Goal: Information Seeking & Learning: Learn about a topic

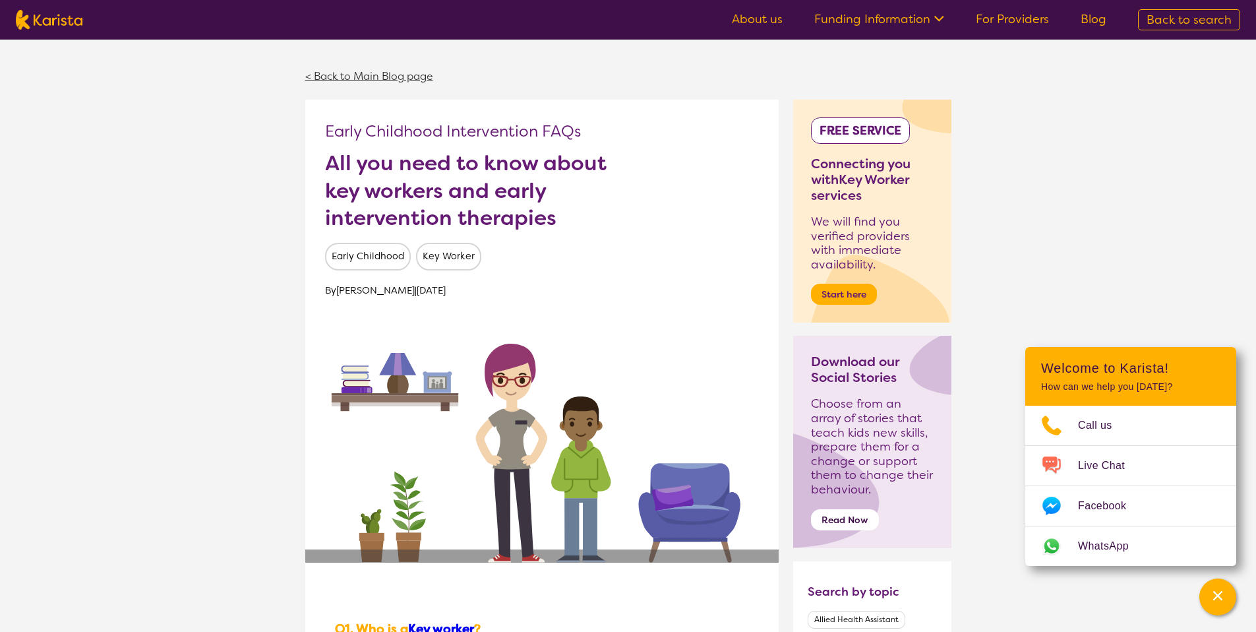
click at [357, 79] on link "< Back to Main Blog page" at bounding box center [369, 76] width 128 height 14
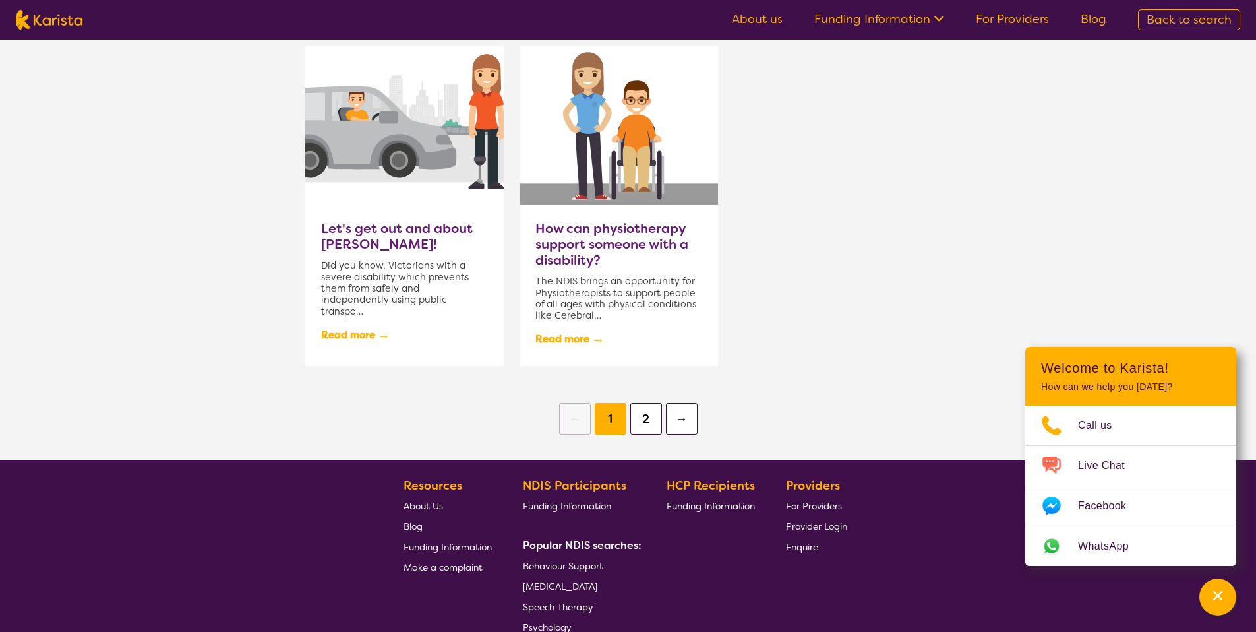
scroll to position [1350, 0]
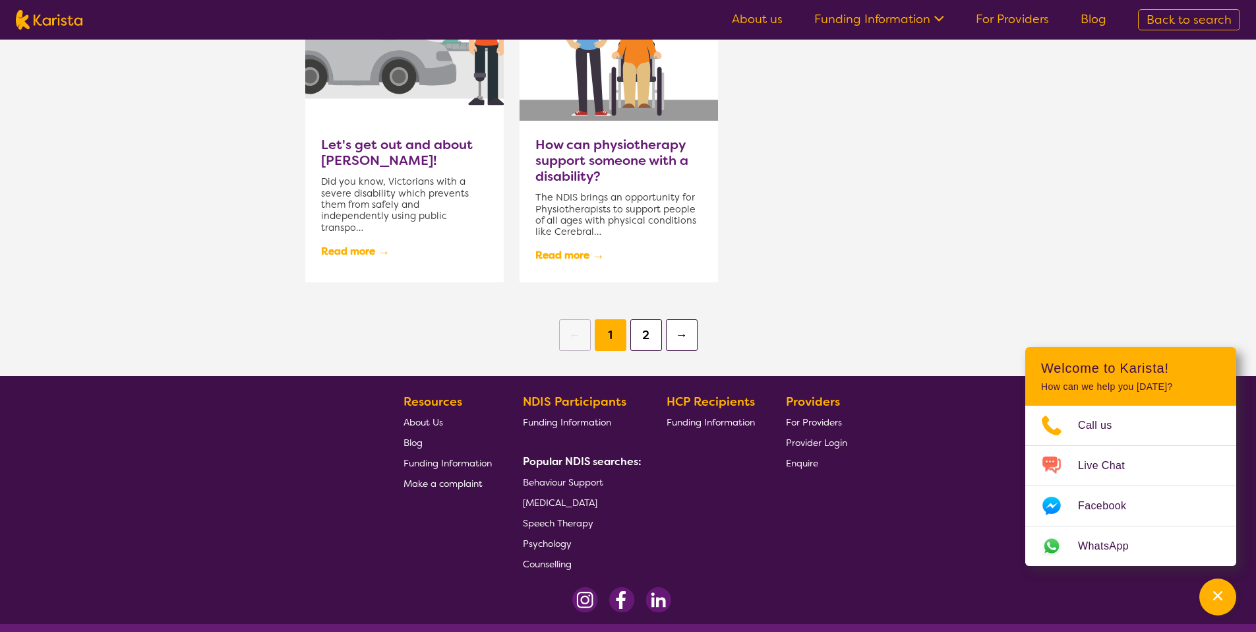
click at [643, 333] on button "2" at bounding box center [646, 335] width 32 height 32
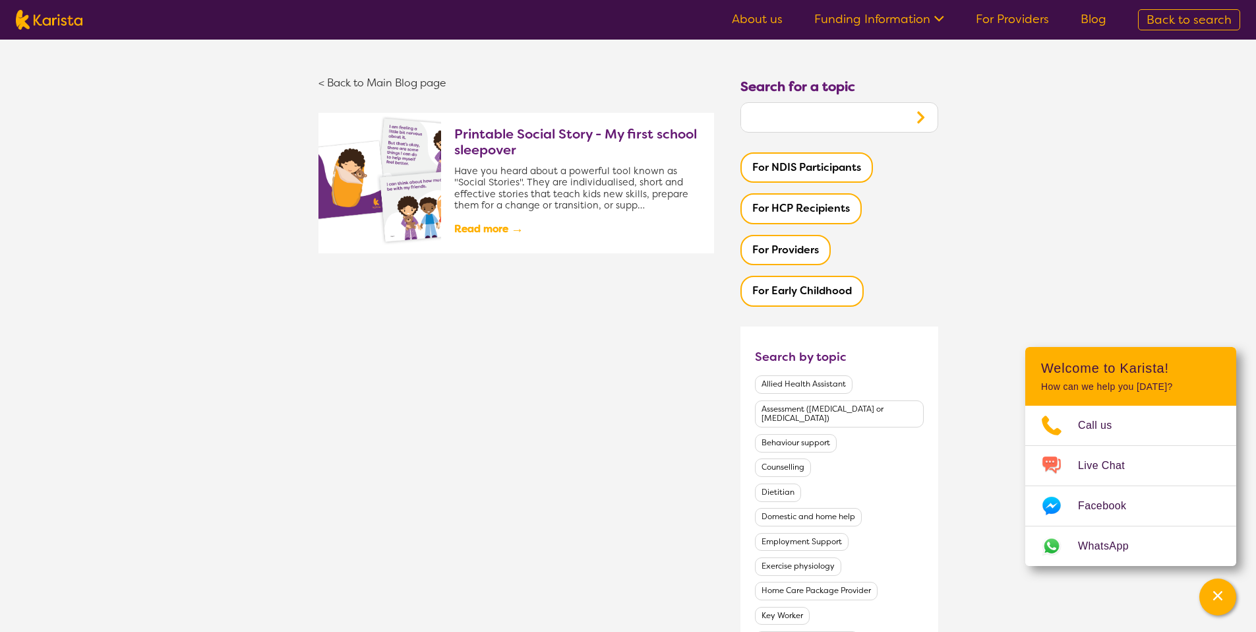
click at [77, 18] on img at bounding box center [49, 20] width 67 height 20
select select "[MEDICAL_DATA]"
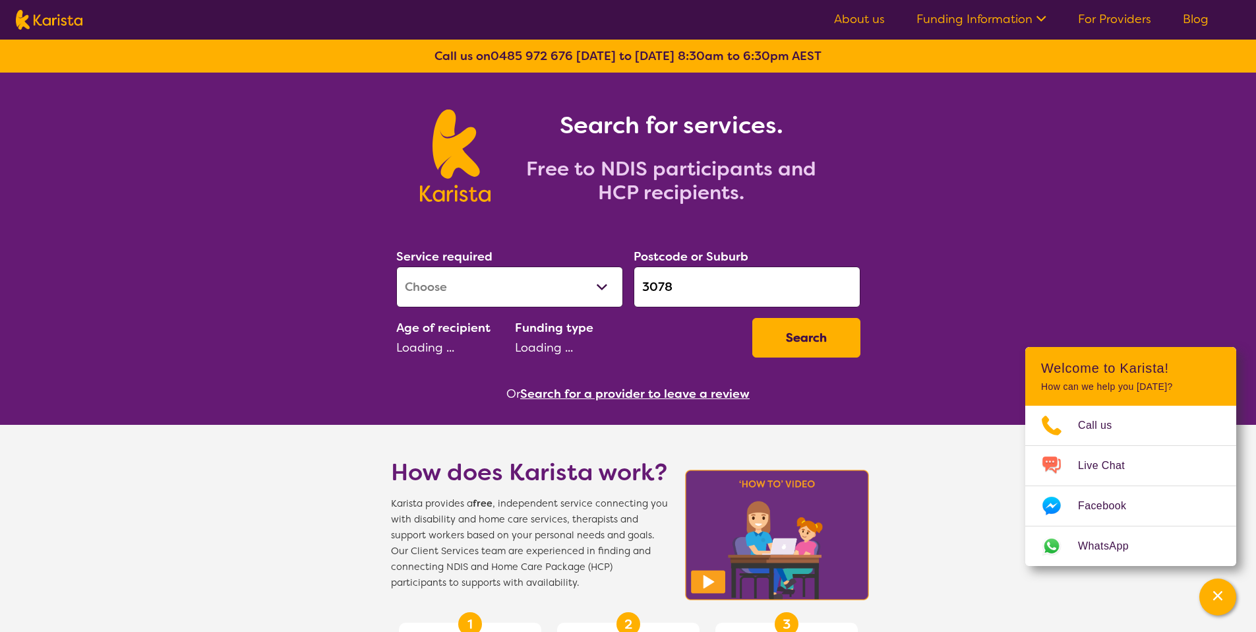
select select "EC"
select select "NDIS"
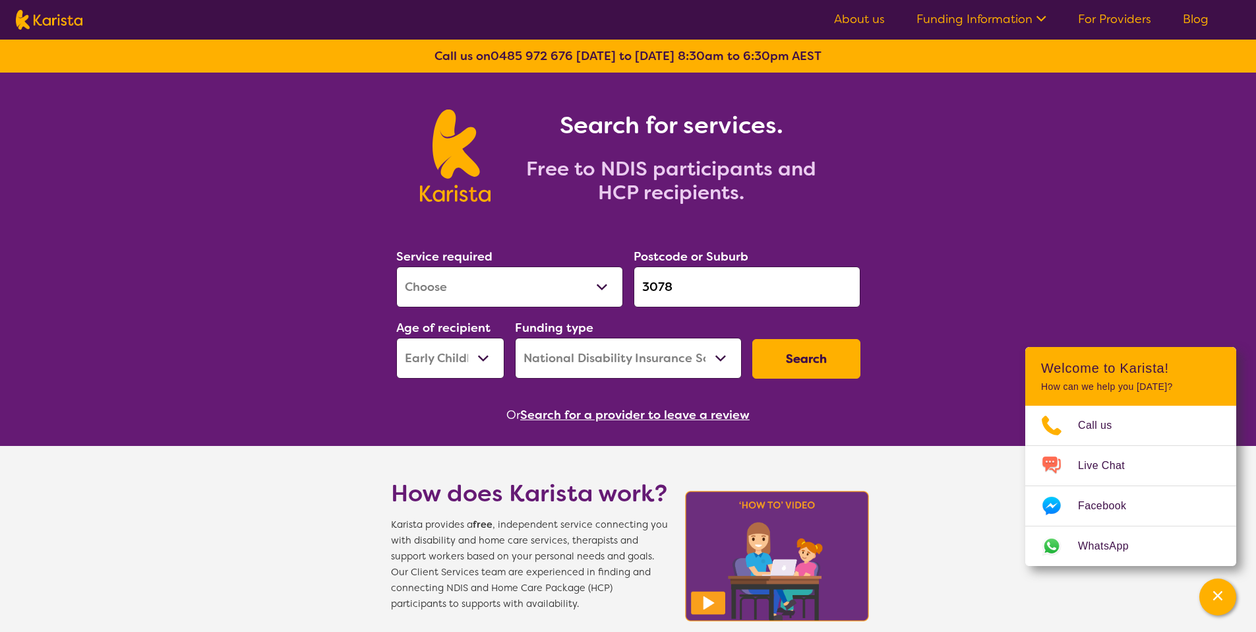
click at [59, 30] on nav "About us Funding Information NDIS - National Disability Insurance Scheme HCP - …" at bounding box center [628, 20] width 1256 height 40
click at [61, 23] on img at bounding box center [49, 20] width 67 height 20
click at [60, 29] on img at bounding box center [49, 20] width 67 height 20
click at [58, 25] on img at bounding box center [49, 20] width 67 height 20
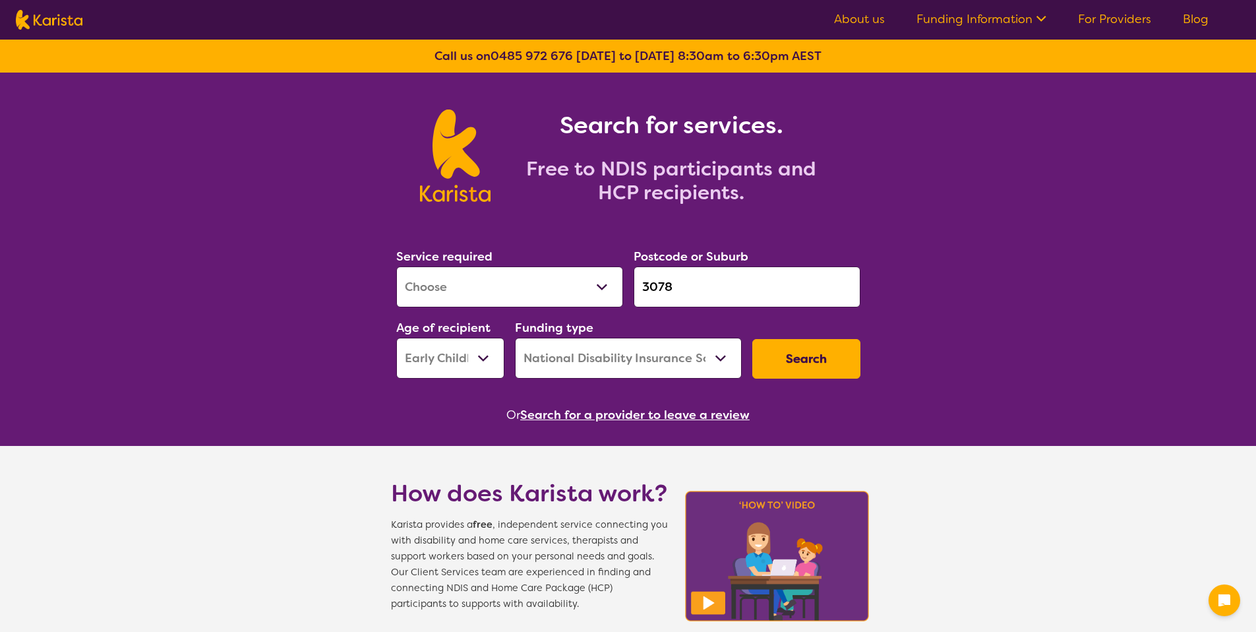
select select "[MEDICAL_DATA]"
select select "EC"
select select "NDIS"
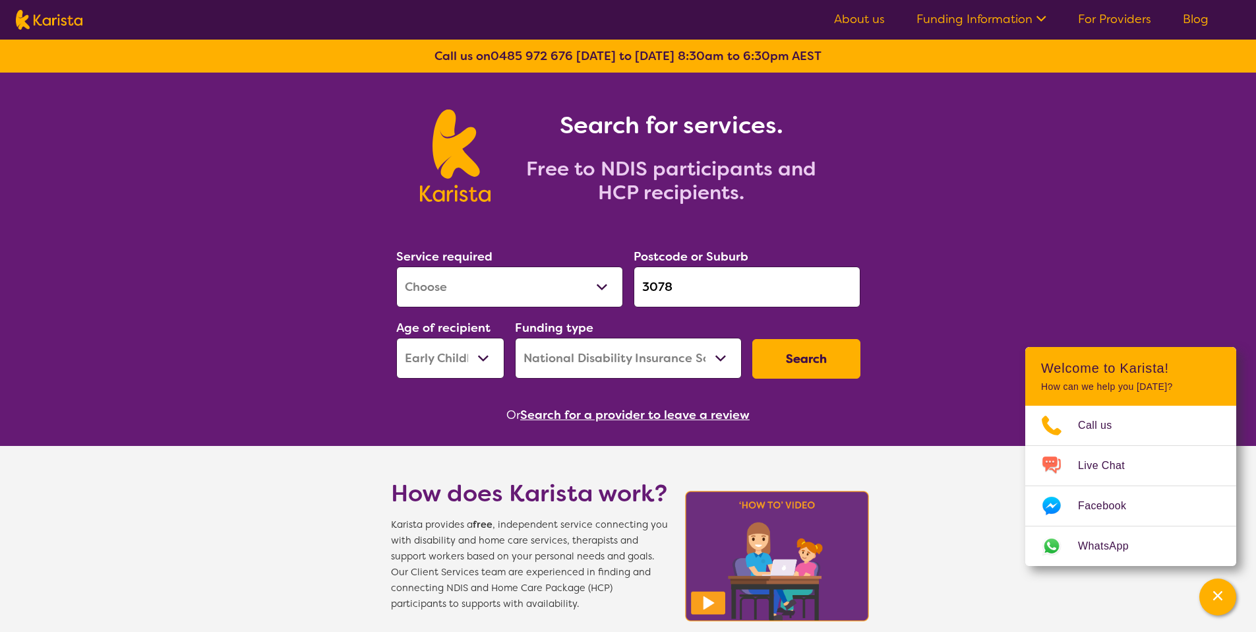
click at [1176, 18] on ul "About us Funding Information NDIS - National Disability Insurance Scheme HCP - …" at bounding box center [1021, 19] width 406 height 21
click at [1183, 17] on link "Blog" at bounding box center [1196, 19] width 26 height 16
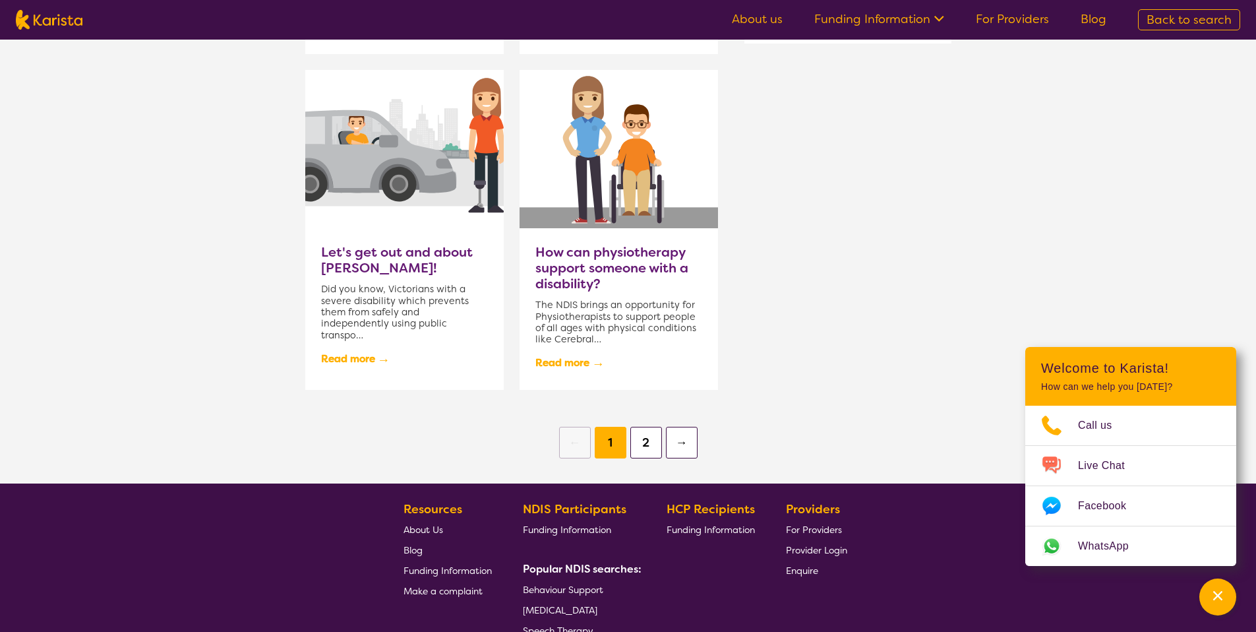
scroll to position [1412, 0]
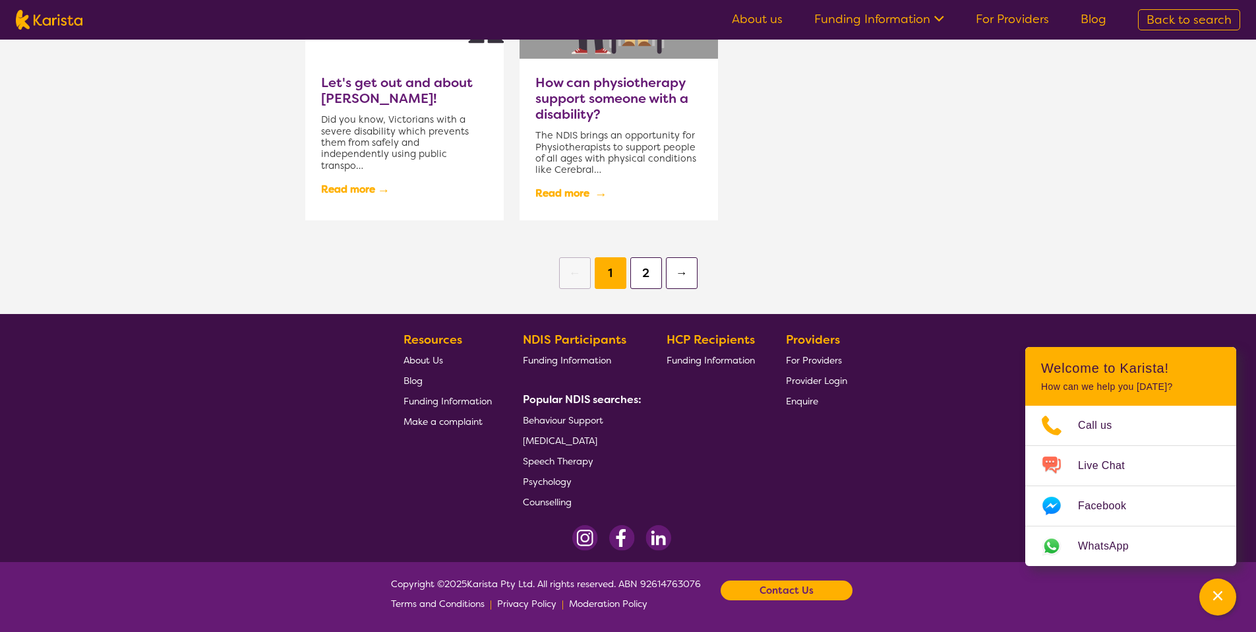
click at [574, 190] on link "Read more →" at bounding box center [569, 194] width 69 height 22
